Goal: Go to known website: Access a specific website the user already knows

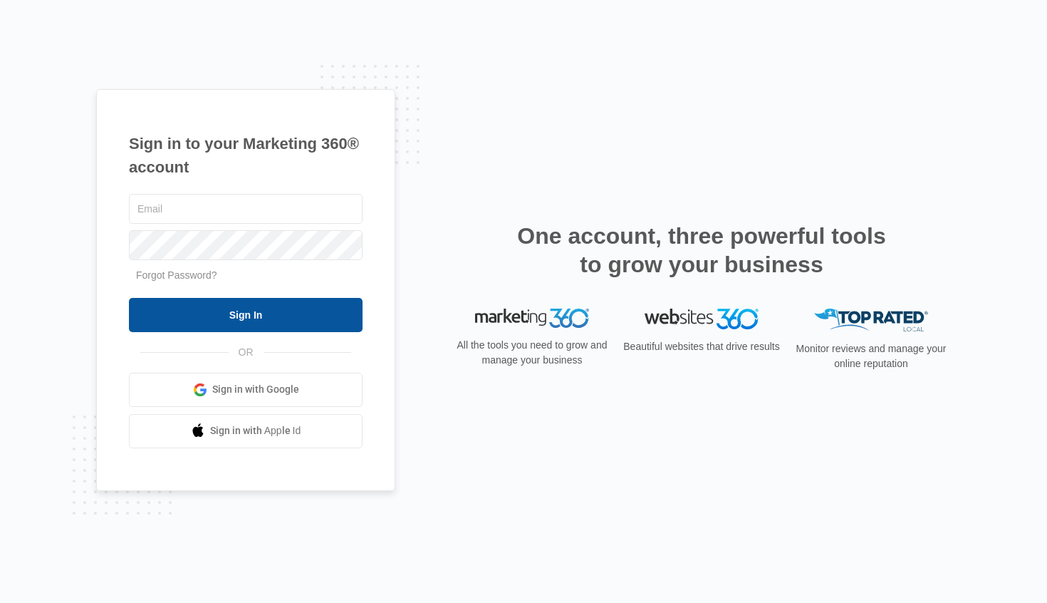
type input "[PERSON_NAME][EMAIL_ADDRESS][PERSON_NAME][DOMAIN_NAME]"
click at [244, 319] on input "Sign In" at bounding box center [246, 315] width 234 height 34
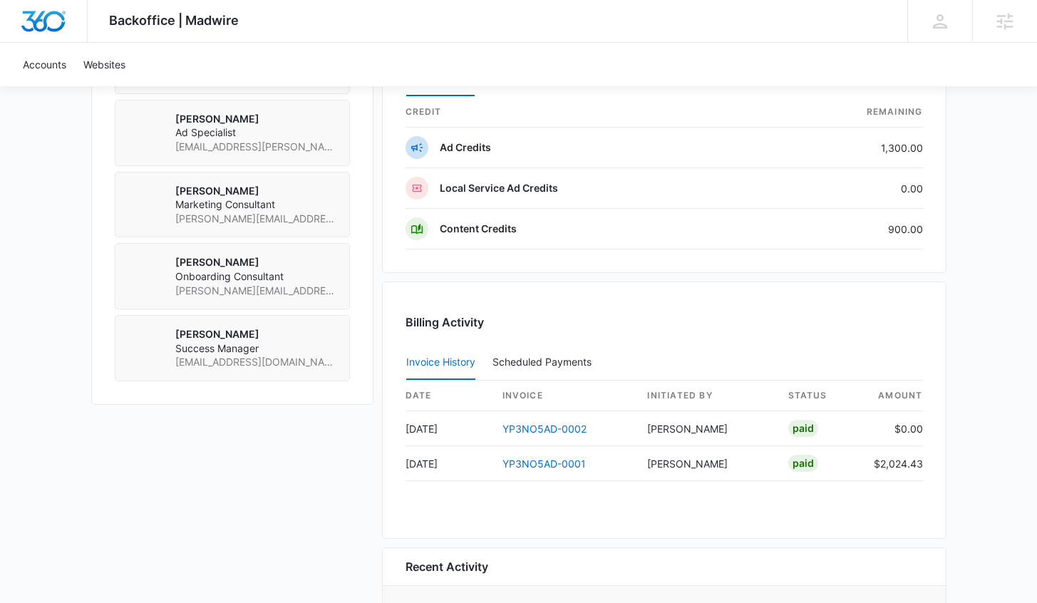
scroll to position [990, 0]
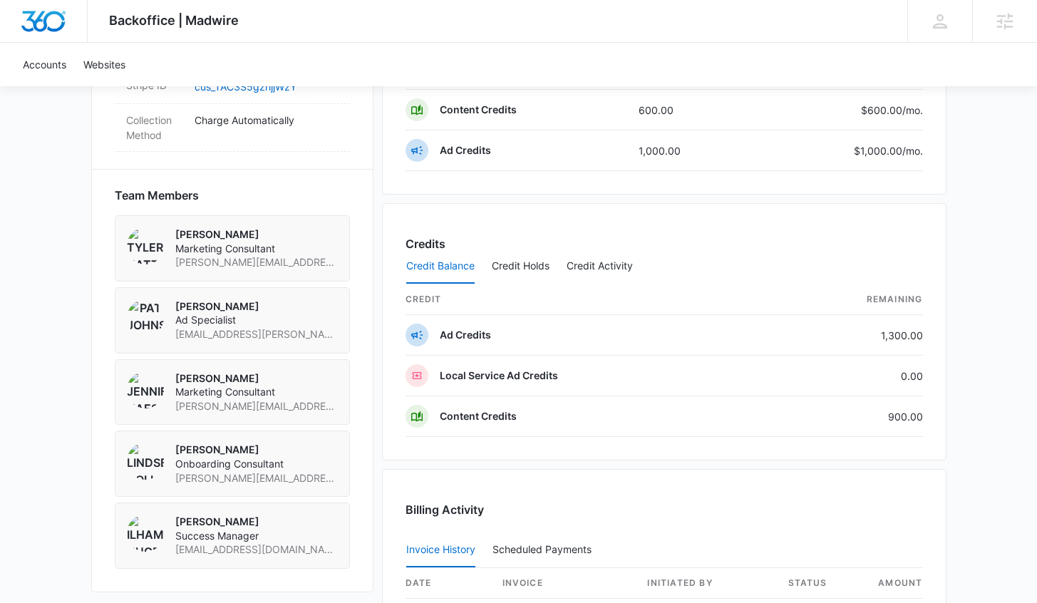
scroll to position [993, 0]
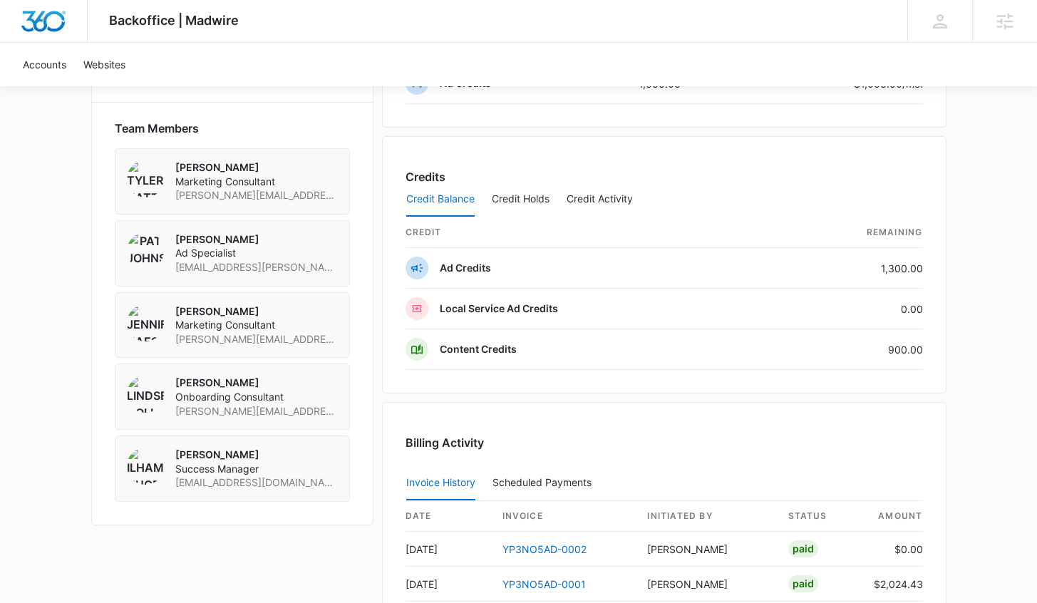
drag, startPoint x: 175, startPoint y: 405, endPoint x: 309, endPoint y: 405, distance: 134.0
click at [309, 405] on div "[PERSON_NAME] Onboarding Consultant [PERSON_NAME][EMAIL_ADDRESS][PERSON_NAME][D…" at bounding box center [232, 396] width 235 height 66
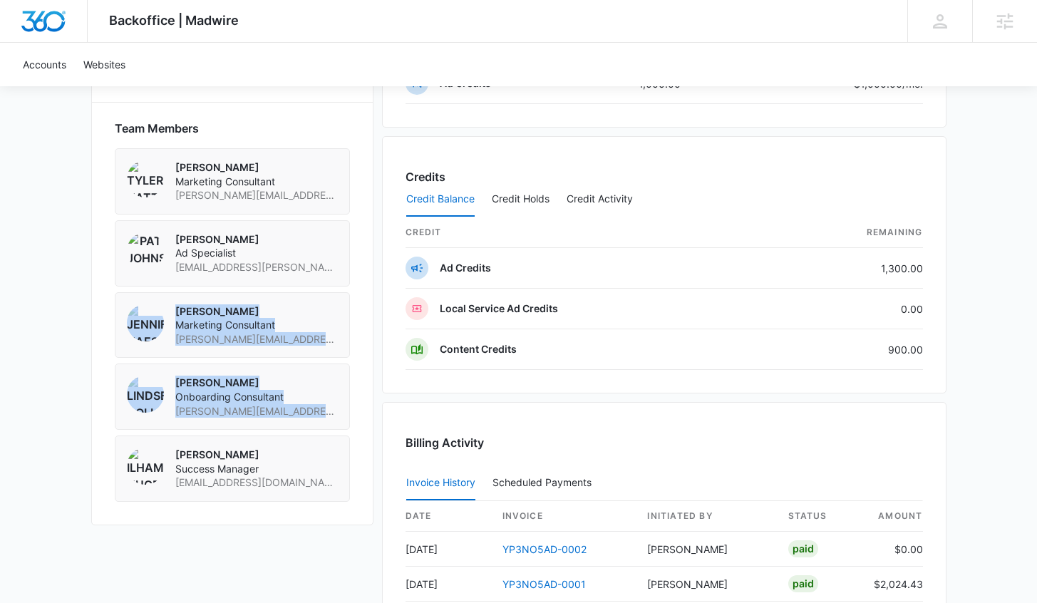
drag, startPoint x: 329, startPoint y: 395, endPoint x: 88, endPoint y: 318, distance: 253.5
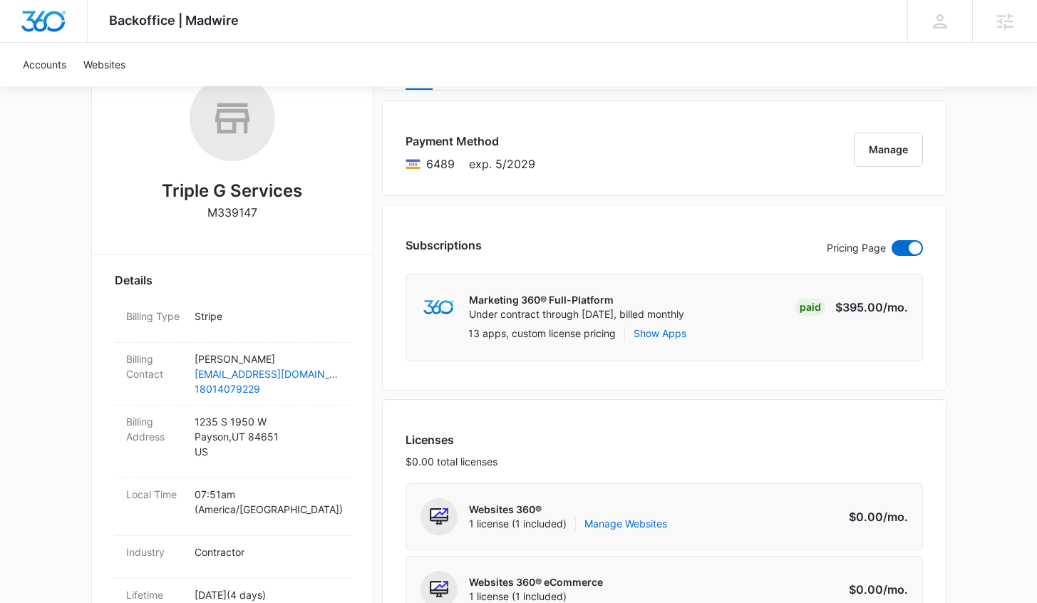
scroll to position [0, 0]
